Goal: Information Seeking & Learning: Check status

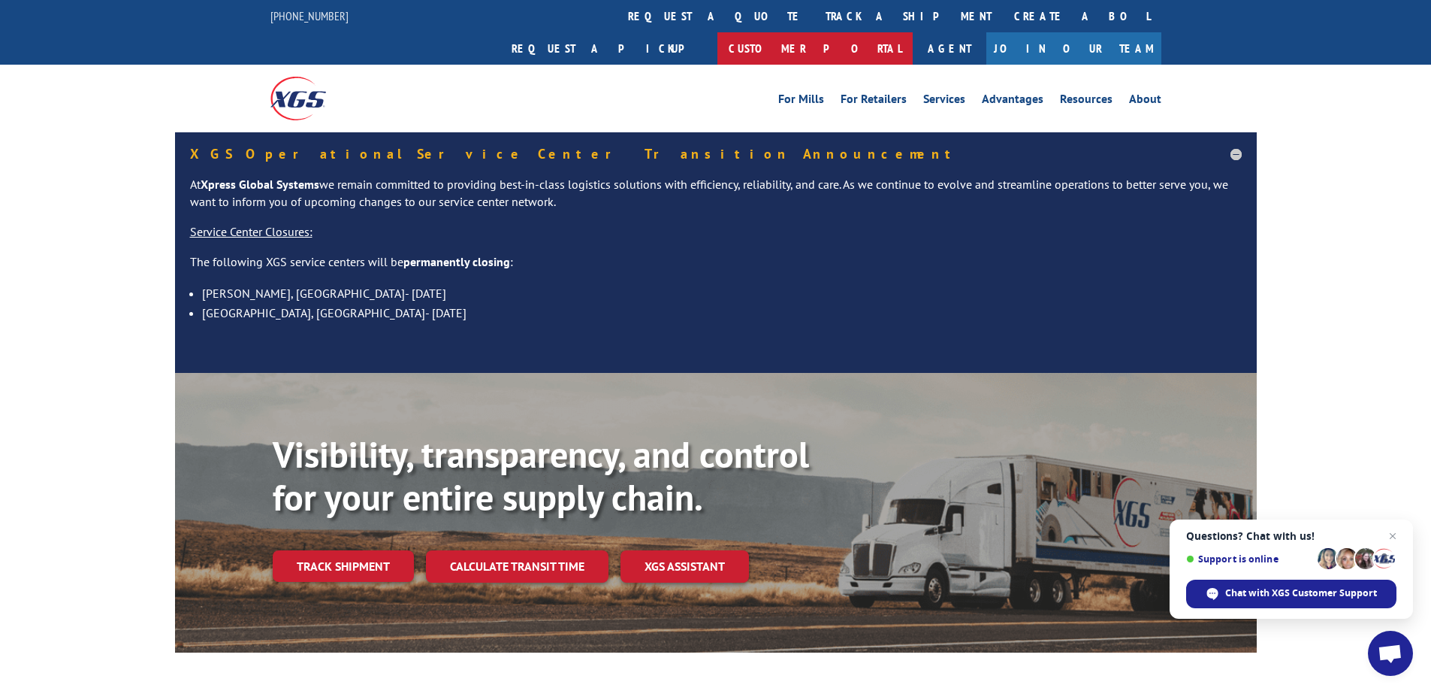
click at [913, 32] on link "Customer Portal" at bounding box center [815, 48] width 195 height 32
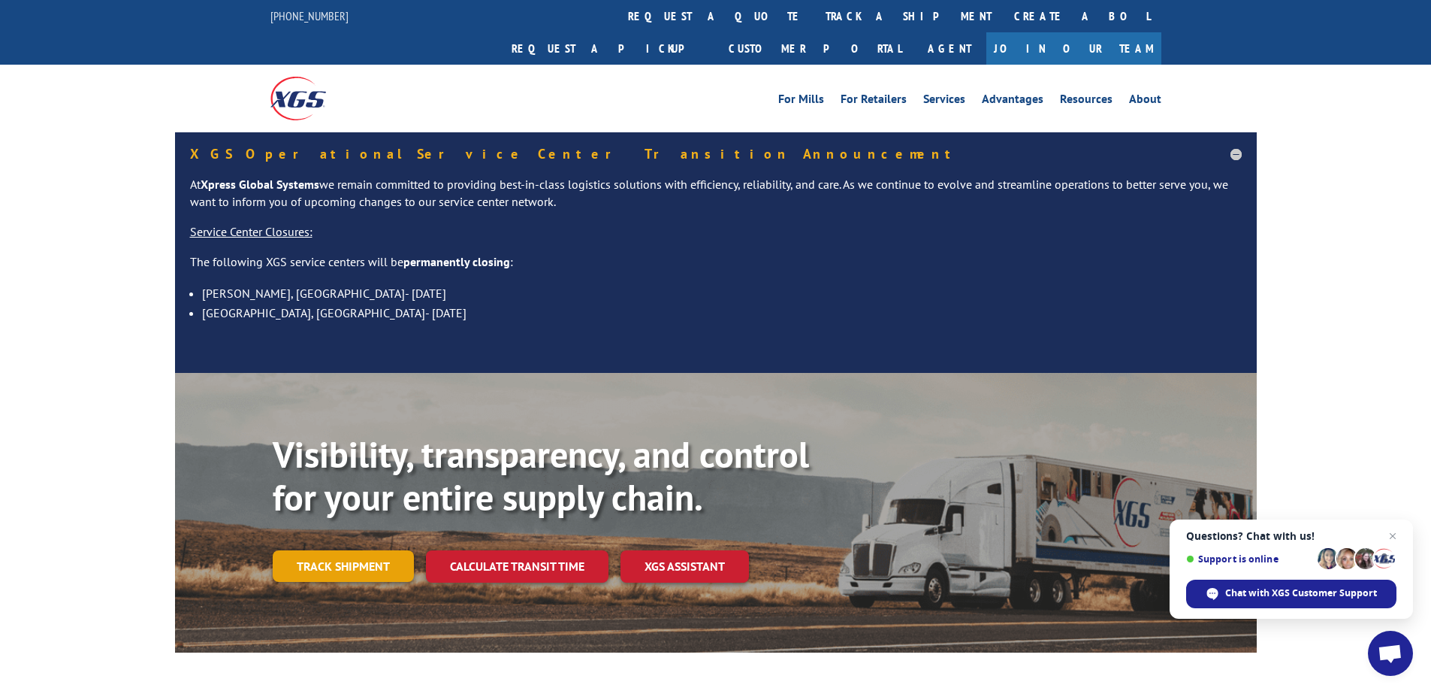
click at [359, 550] on link "Track shipment" at bounding box center [343, 566] width 141 height 32
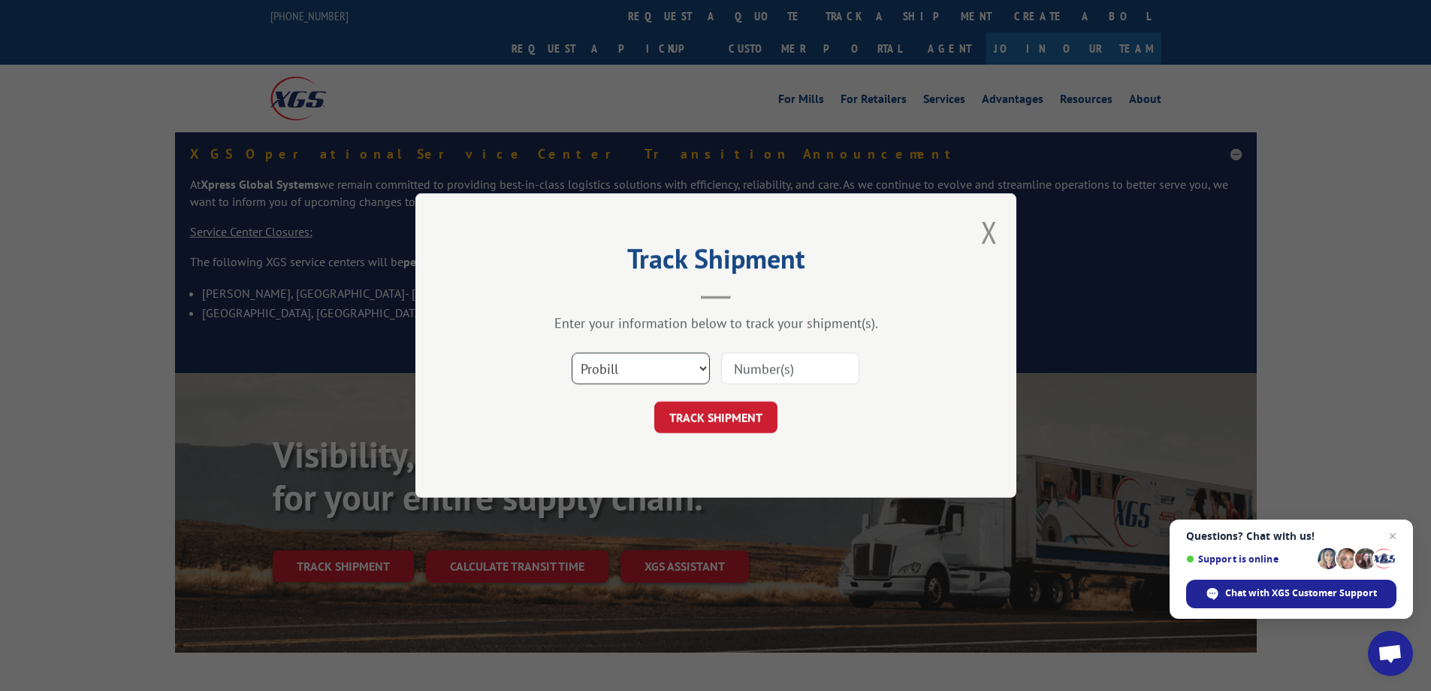
click at [609, 367] on select "Select category... Probill BOL PO" at bounding box center [641, 368] width 138 height 32
select select "bol"
click at [572, 352] on select "Select category... Probill BOL PO" at bounding box center [641, 368] width 138 height 32
click at [760, 368] on input at bounding box center [790, 368] width 138 height 32
type input "442598"
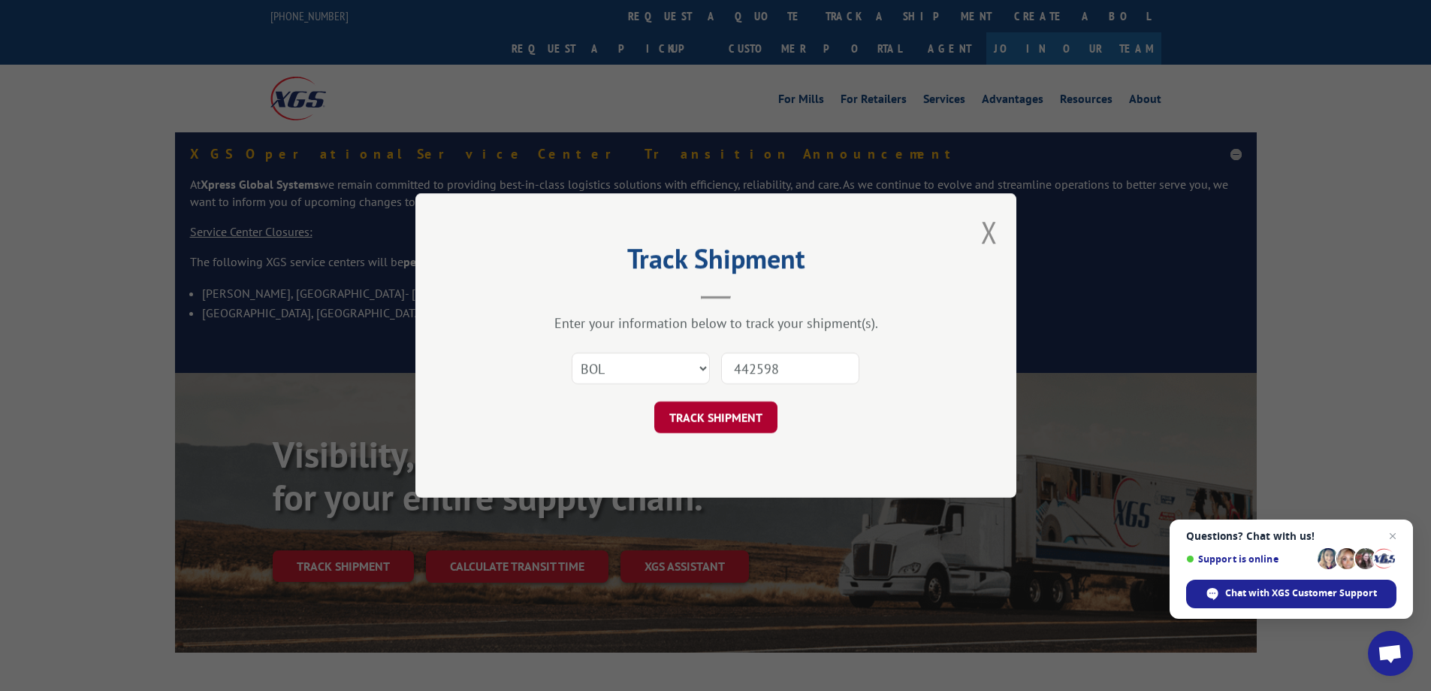
click at [716, 416] on button "TRACK SHIPMENT" at bounding box center [715, 417] width 123 height 32
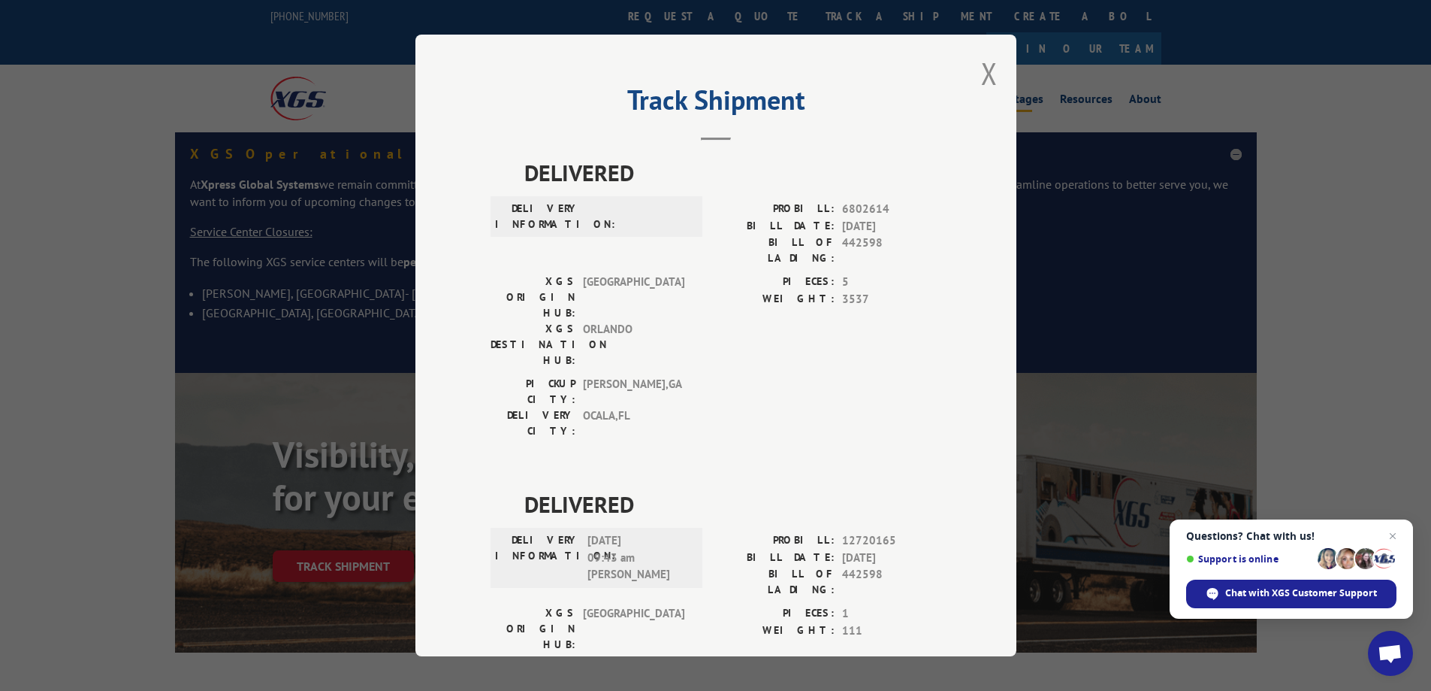
click at [981, 75] on button "Close modal" at bounding box center [989, 73] width 17 height 40
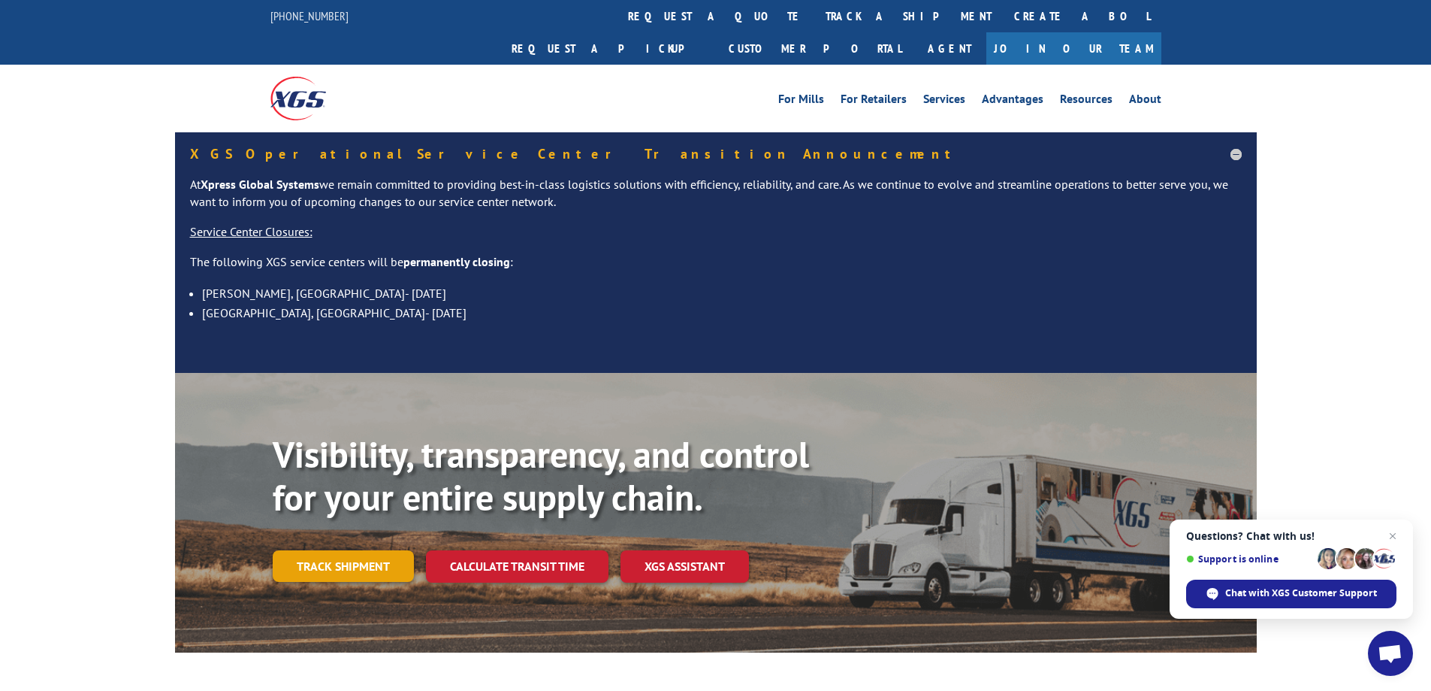
click at [356, 550] on link "Track shipment" at bounding box center [343, 566] width 141 height 32
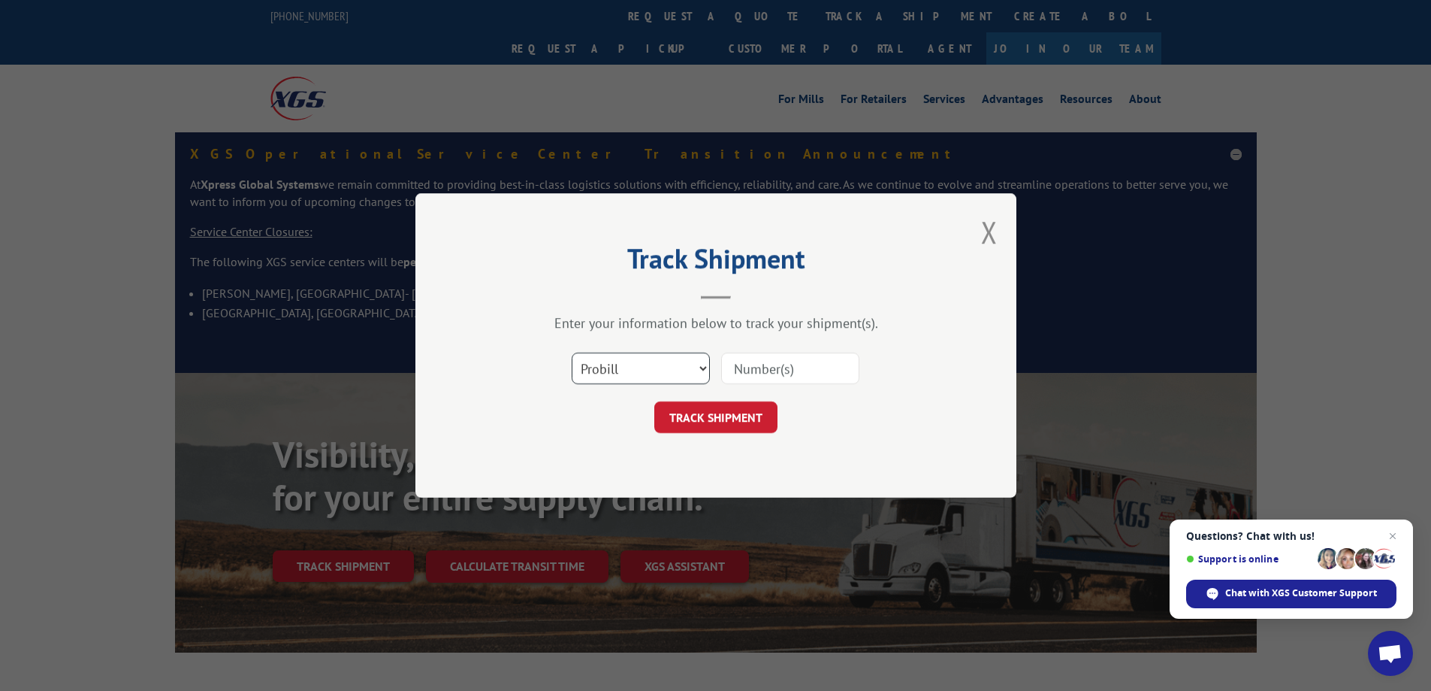
drag, startPoint x: 678, startPoint y: 358, endPoint x: 656, endPoint y: 374, distance: 27.4
click at [678, 358] on select "Select category... Probill BOL PO" at bounding box center [641, 368] width 138 height 32
select select "bol"
click at [572, 352] on select "Select category... Probill BOL PO" at bounding box center [641, 368] width 138 height 32
click at [761, 370] on input at bounding box center [790, 368] width 138 height 32
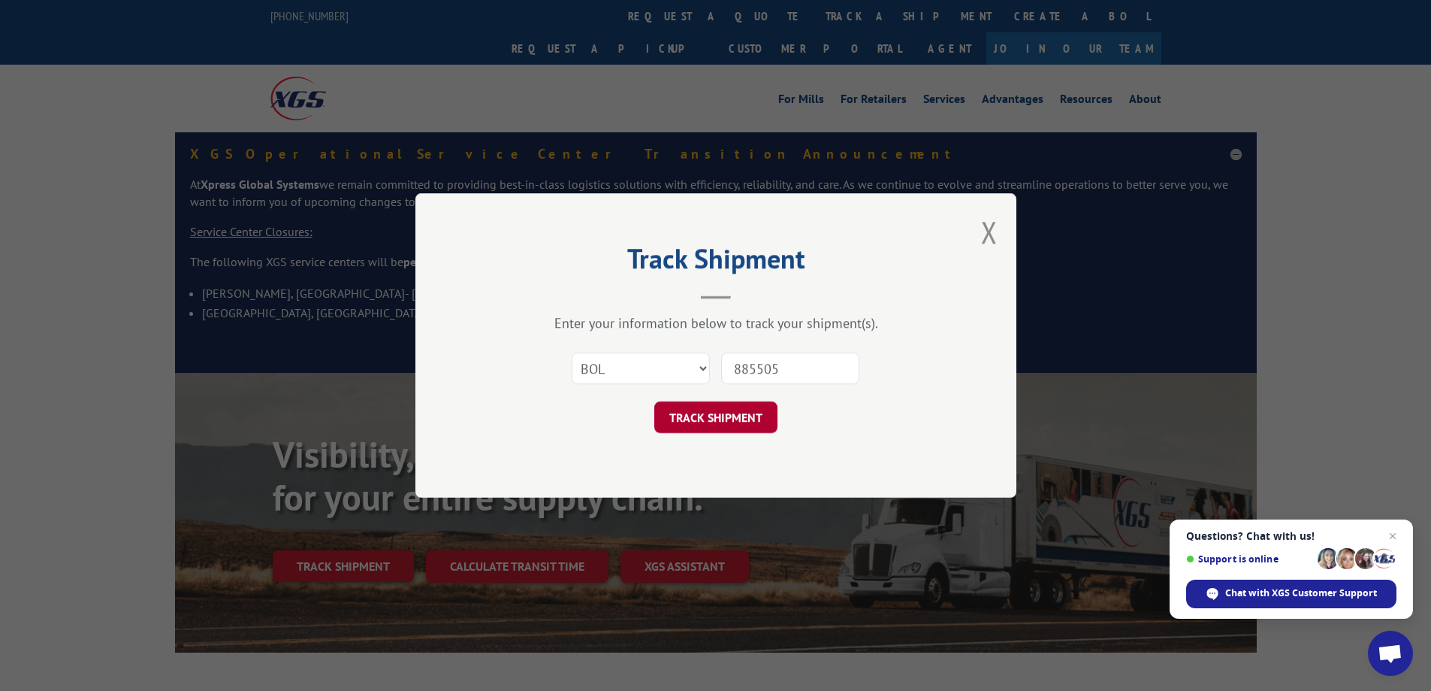
type input "885505"
click at [715, 415] on button "TRACK SHIPMENT" at bounding box center [715, 417] width 123 height 32
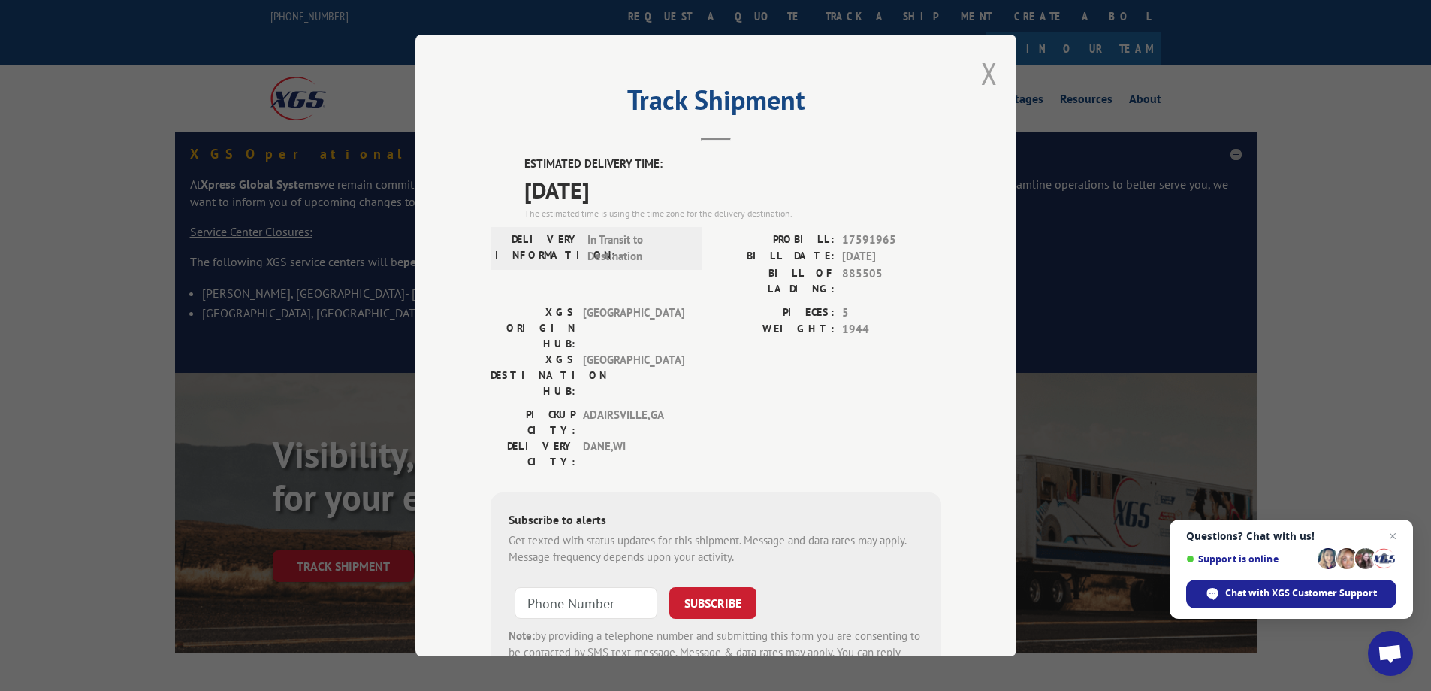
click at [985, 82] on button "Close modal" at bounding box center [989, 73] width 17 height 40
